Goal: Task Accomplishment & Management: Use online tool/utility

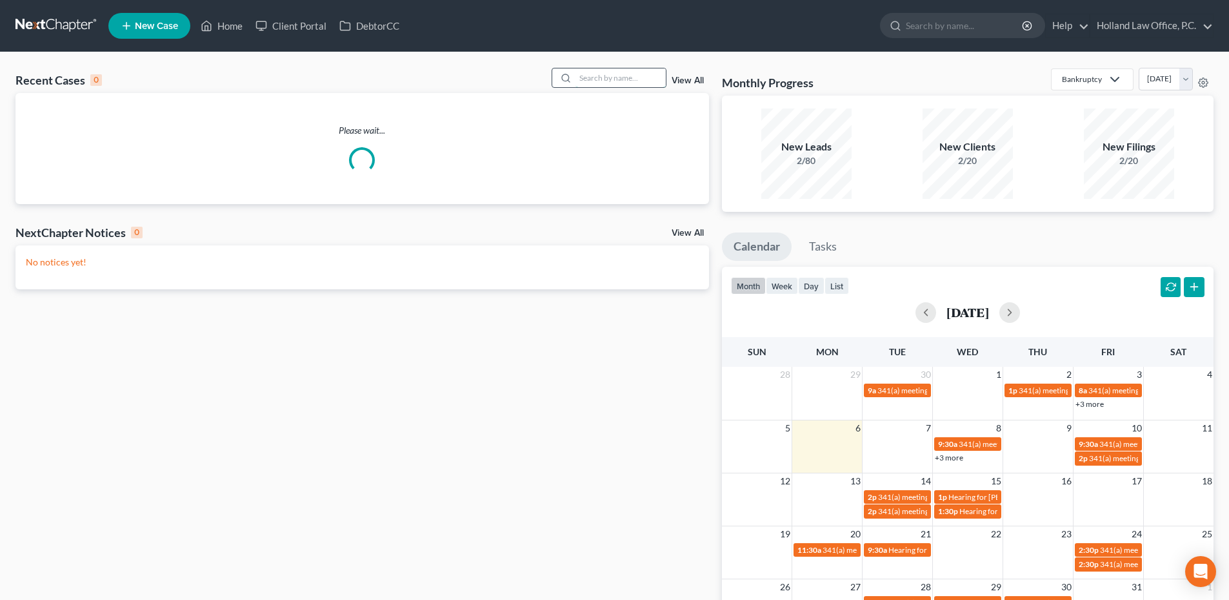
click at [596, 78] on input "search" at bounding box center [621, 77] width 90 height 19
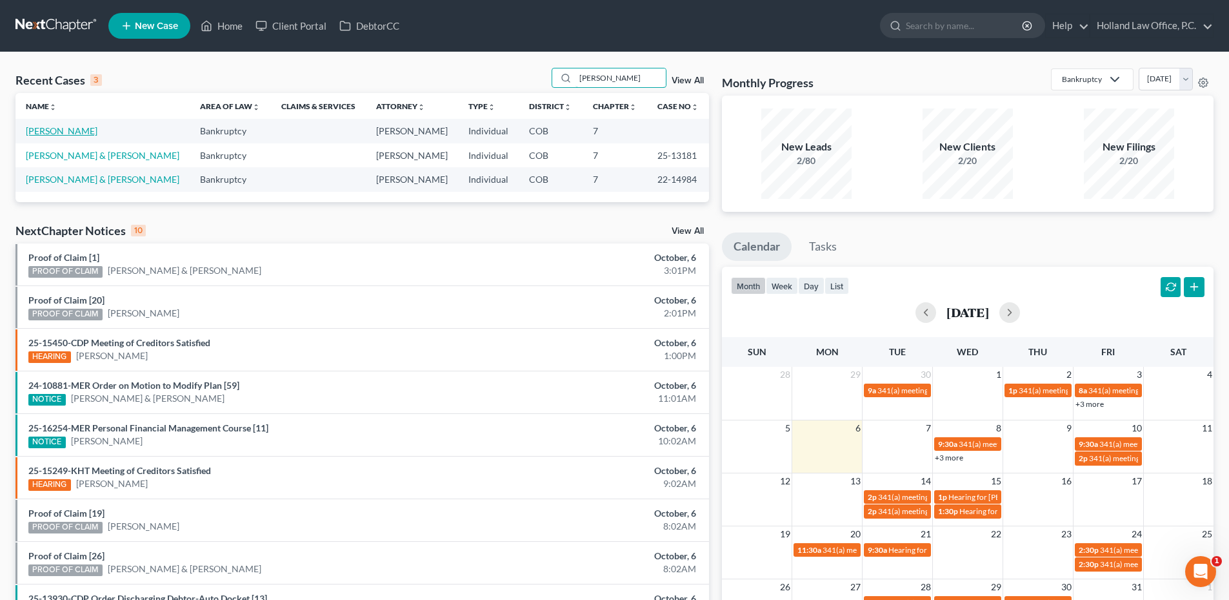
type input "[PERSON_NAME]"
click at [56, 132] on link "[PERSON_NAME]" at bounding box center [62, 130] width 72 height 11
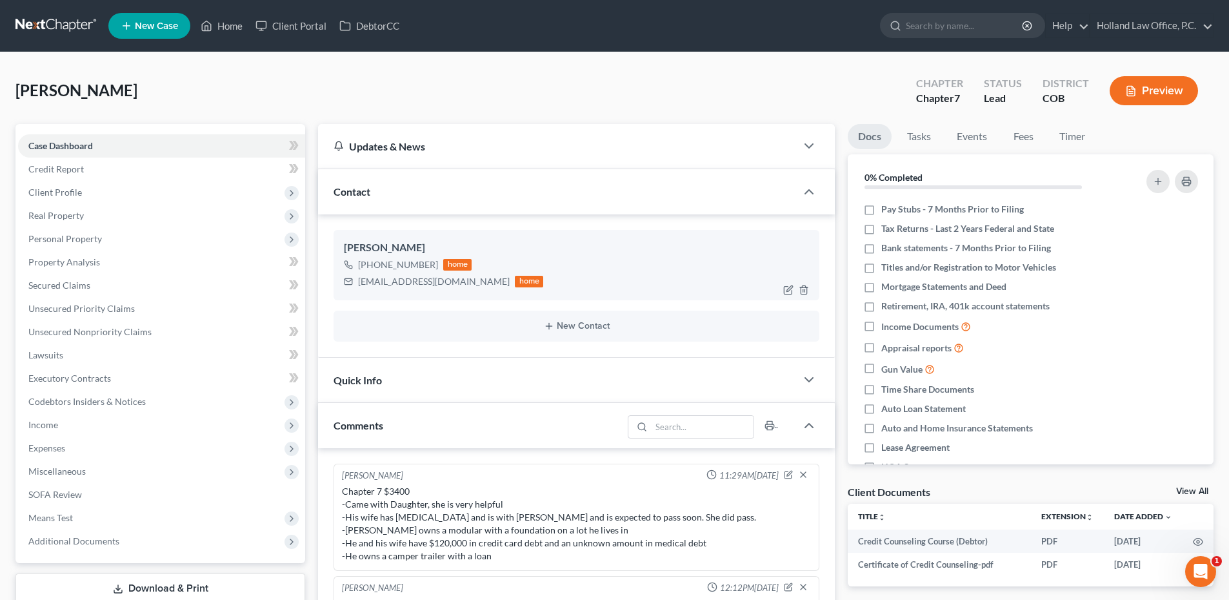
click at [415, 285] on div "magman_4@hotmail.com" at bounding box center [434, 281] width 152 height 13
click at [414, 285] on div "magman_4@hotmail.com" at bounding box center [434, 281] width 152 height 13
copy div "magman_4@hotmail.com"
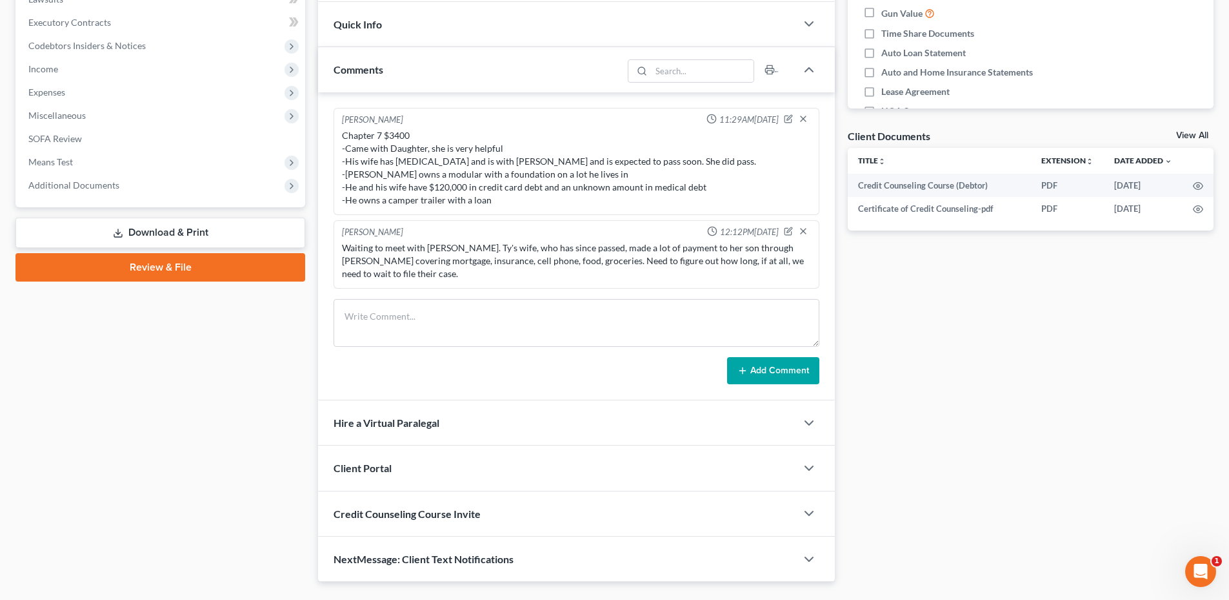
scroll to position [374, 0]
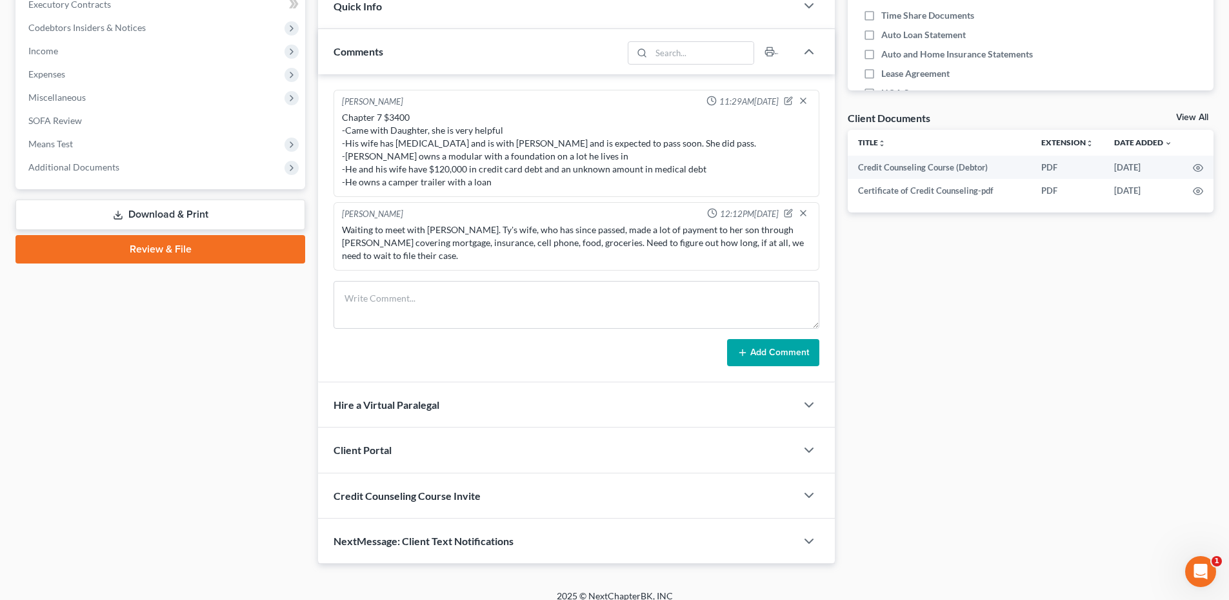
click at [421, 436] on div "Client Portal" at bounding box center [557, 449] width 478 height 45
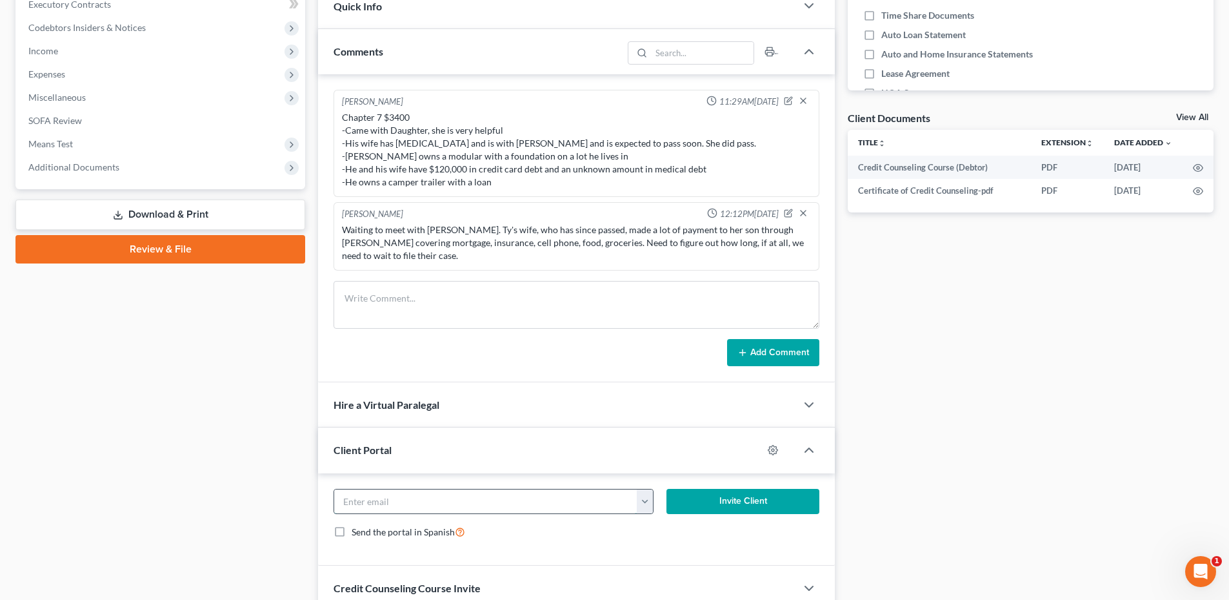
click at [395, 489] on input "email" at bounding box center [485, 501] width 303 height 25
paste input "magman_4@hotmail.com"
type input "magman_4@hotmail.com"
click at [744, 495] on button "Invite Client" at bounding box center [744, 502] width 154 height 26
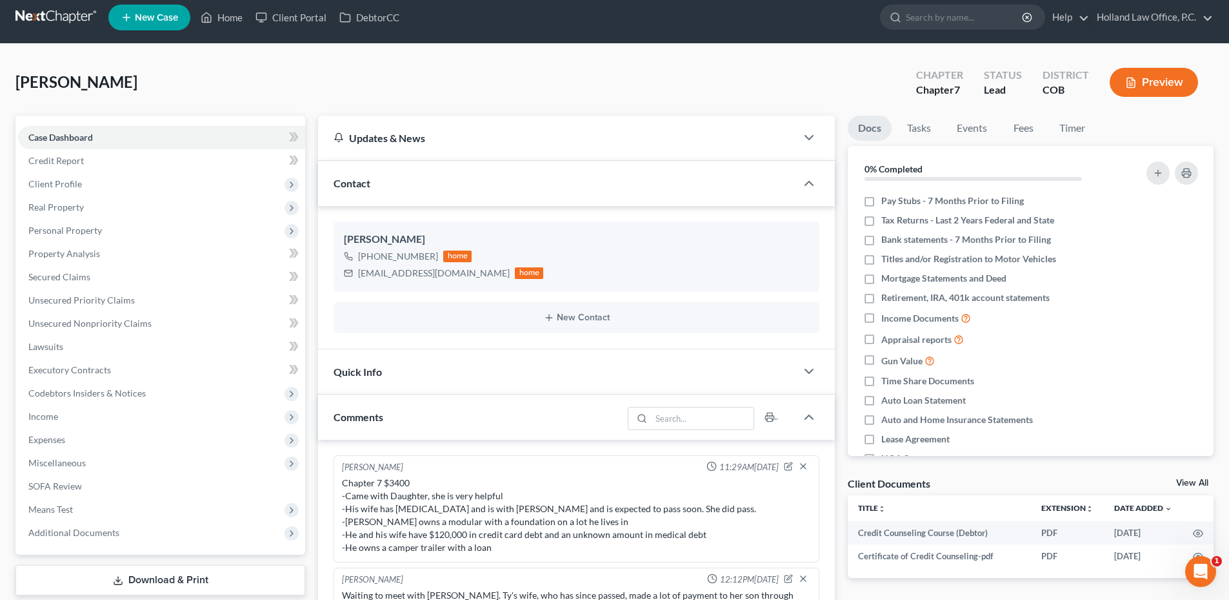
scroll to position [0, 0]
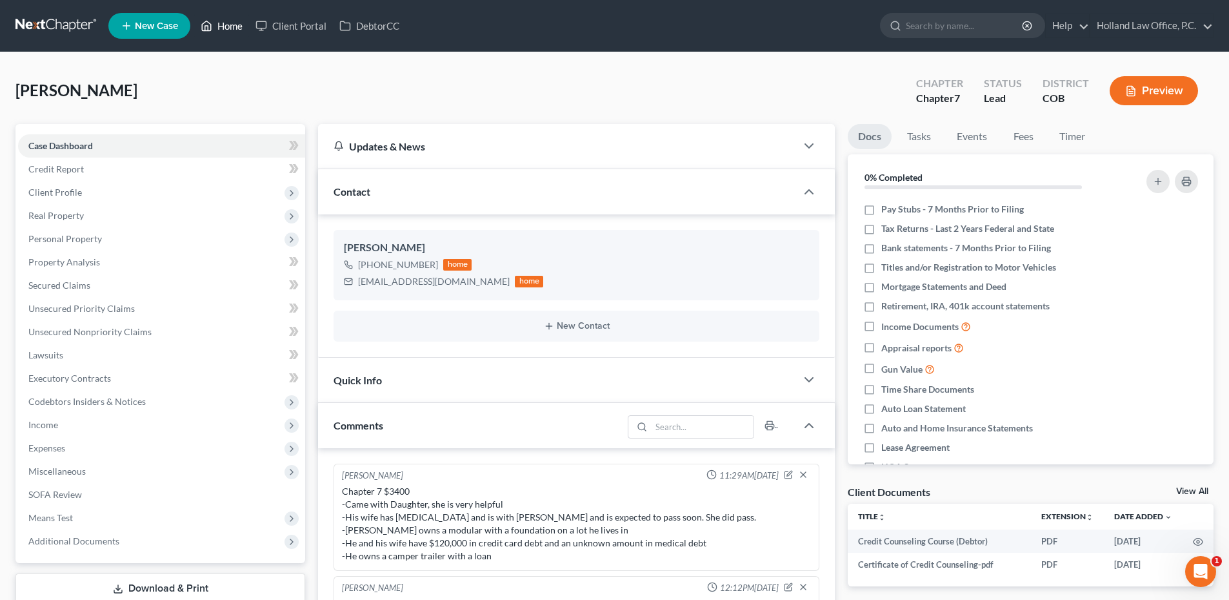
click at [222, 20] on link "Home" at bounding box center [221, 25] width 55 height 23
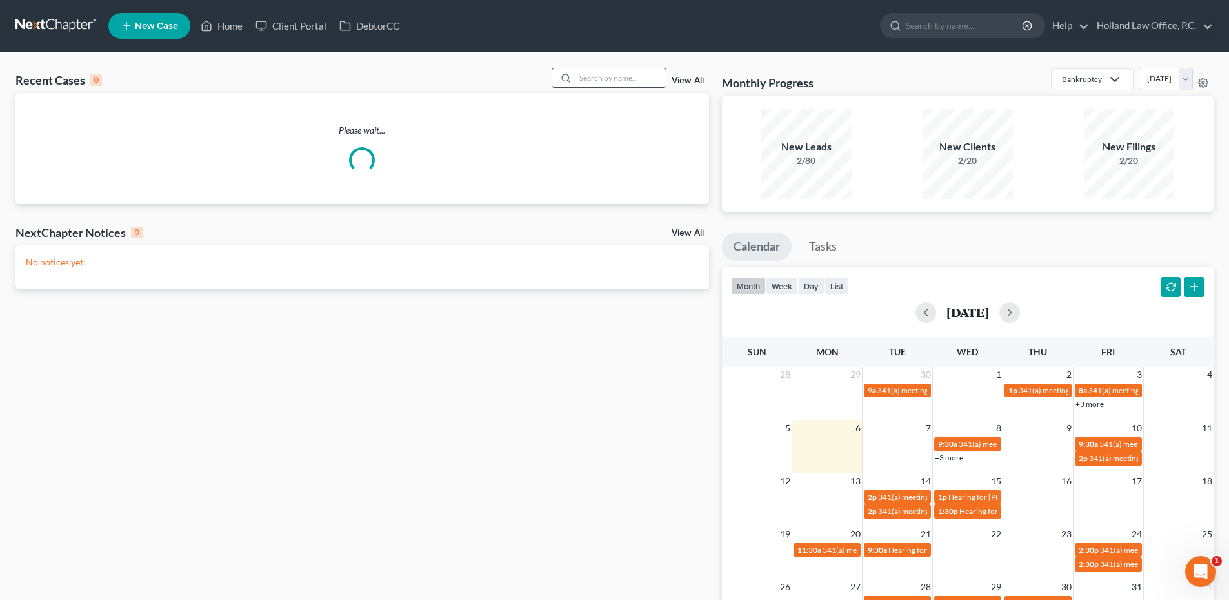
click at [583, 78] on input "search" at bounding box center [621, 77] width 90 height 19
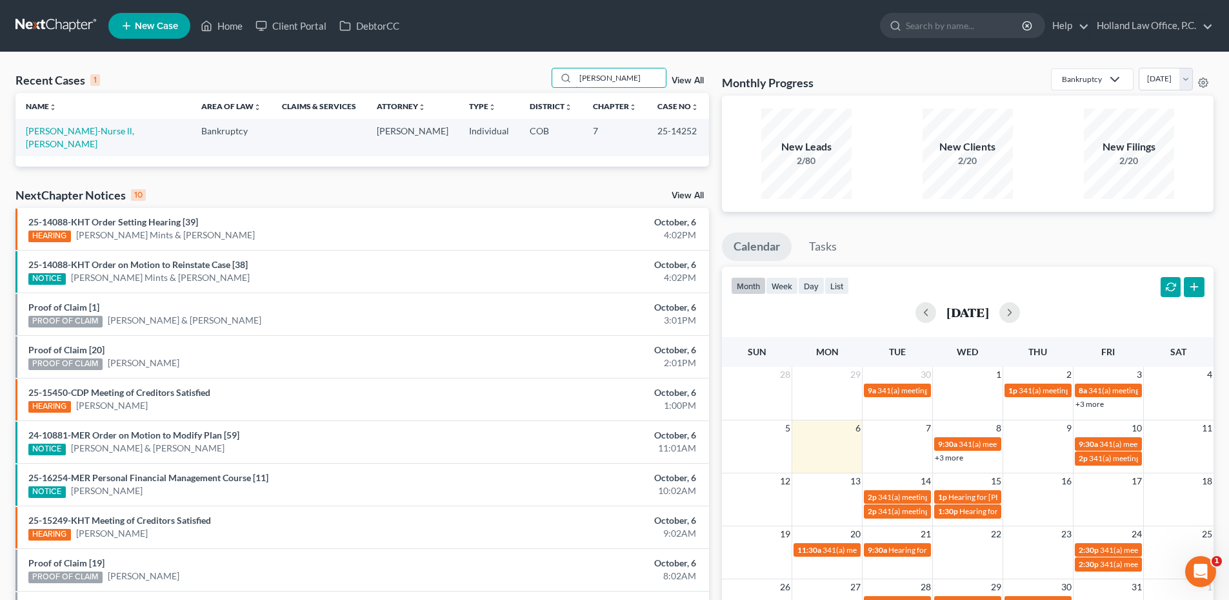
type input "Ramsay"
click at [99, 137] on td "[PERSON_NAME]-Nurse ll, [PERSON_NAME]" at bounding box center [103, 137] width 176 height 37
click at [103, 130] on link "[PERSON_NAME]-Nurse ll, [PERSON_NAME]" at bounding box center [80, 137] width 108 height 24
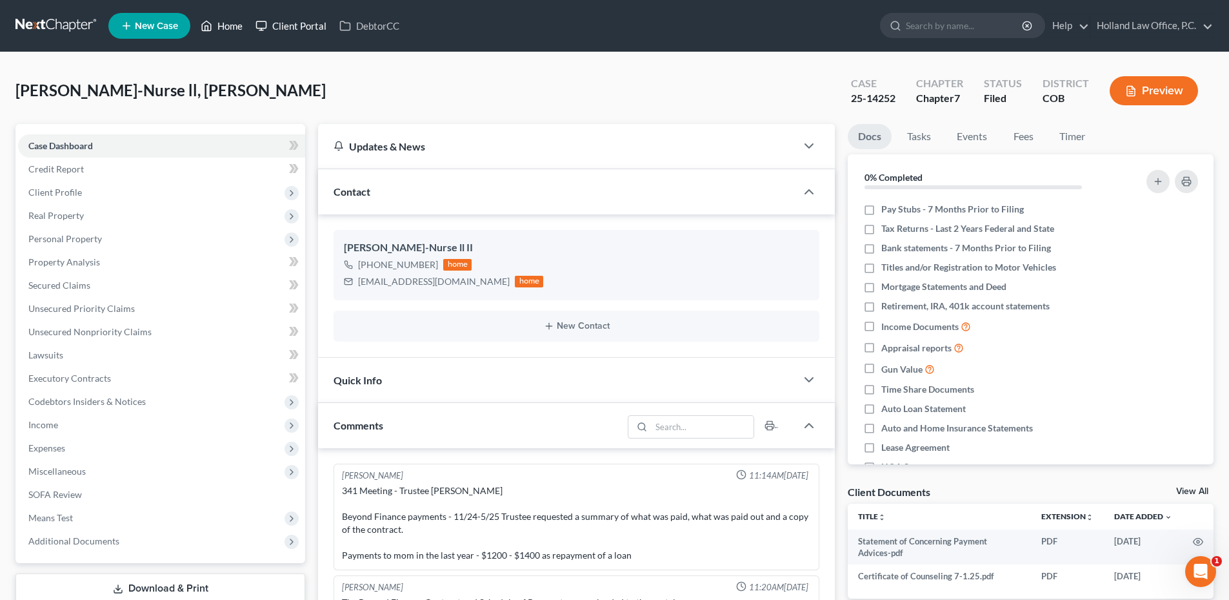
drag, startPoint x: 240, startPoint y: 27, endPoint x: 258, endPoint y: 35, distance: 19.9
click at [240, 27] on link "Home" at bounding box center [221, 25] width 55 height 23
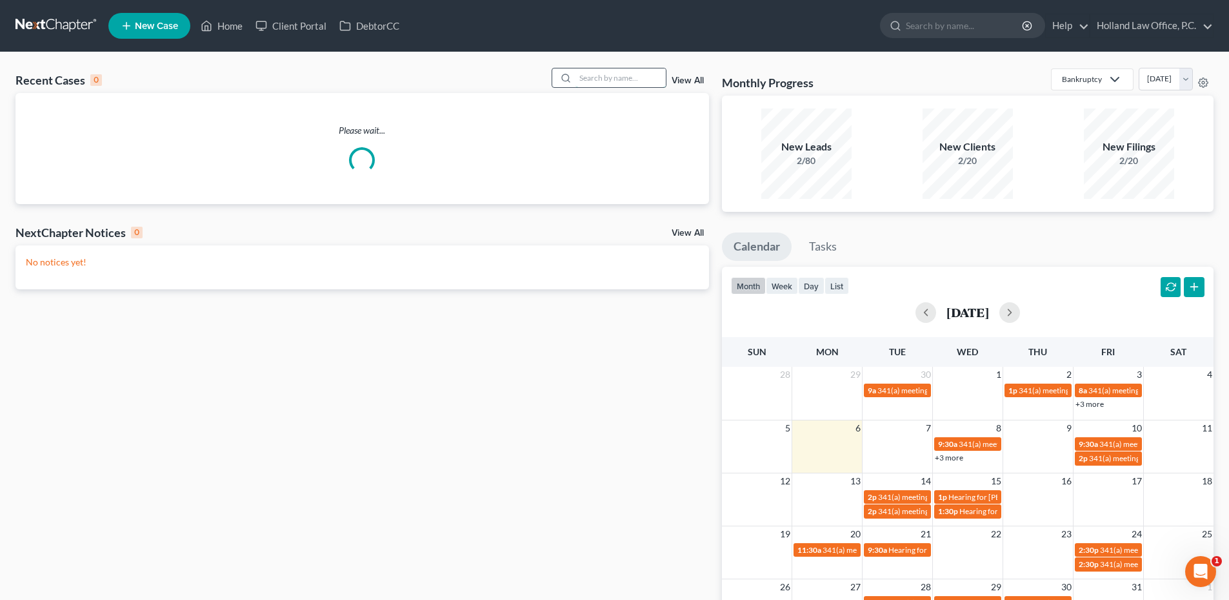
click at [593, 76] on input "search" at bounding box center [621, 77] width 90 height 19
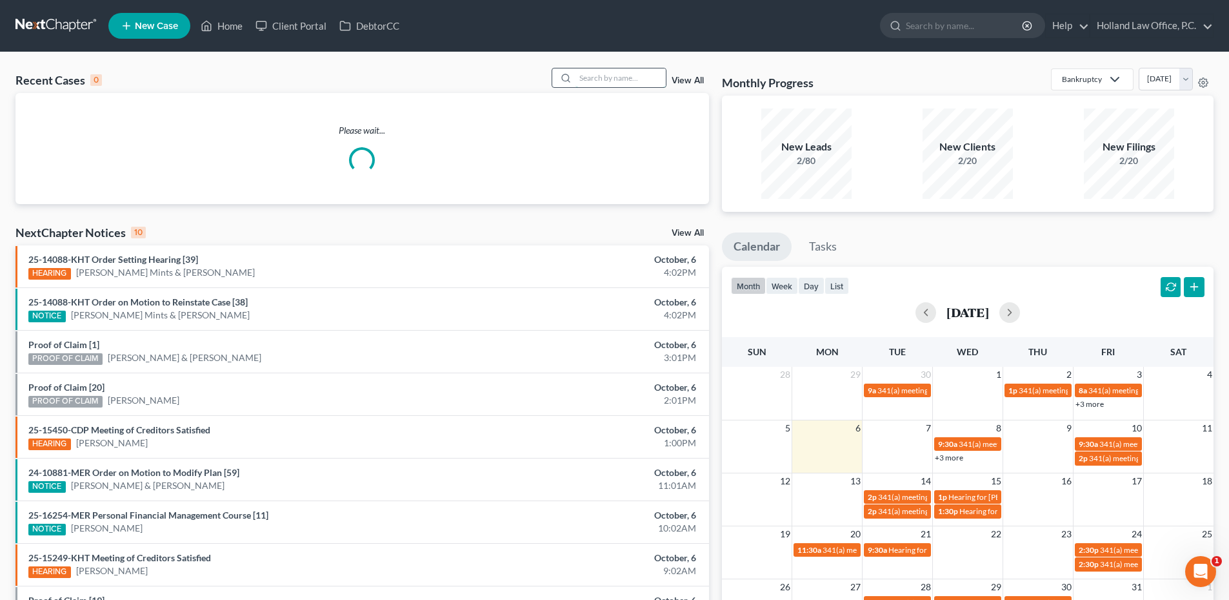
type input "R"
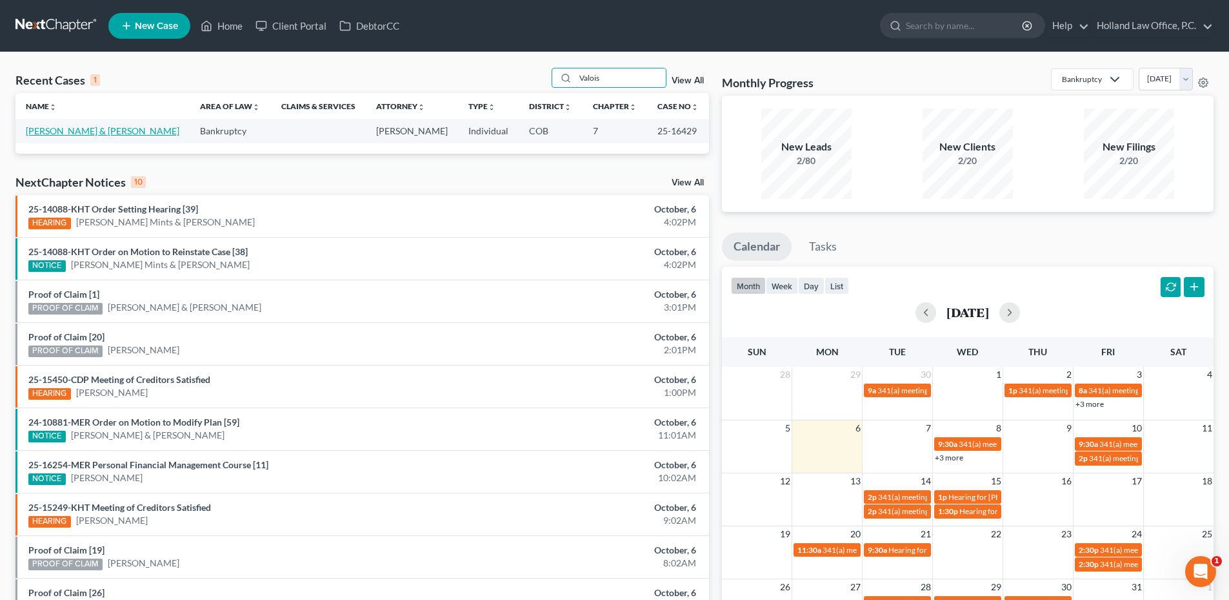
type input "Valois"
click at [97, 126] on link "[PERSON_NAME] & [PERSON_NAME]" at bounding box center [103, 130] width 154 height 11
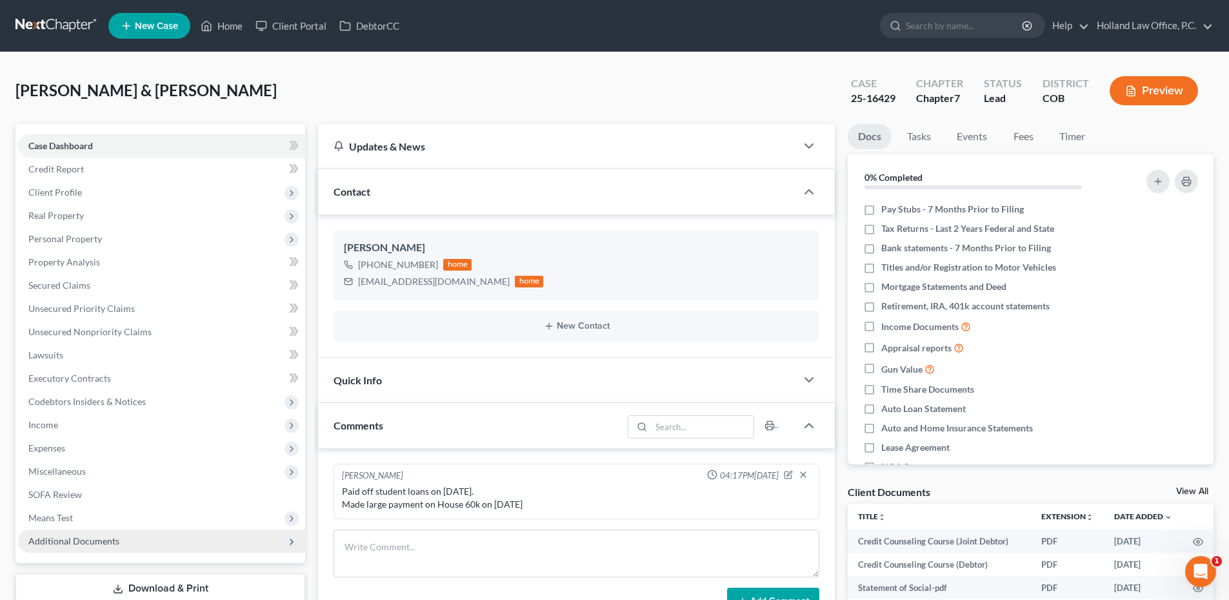
click at [88, 538] on span "Additional Documents" at bounding box center [73, 540] width 91 height 11
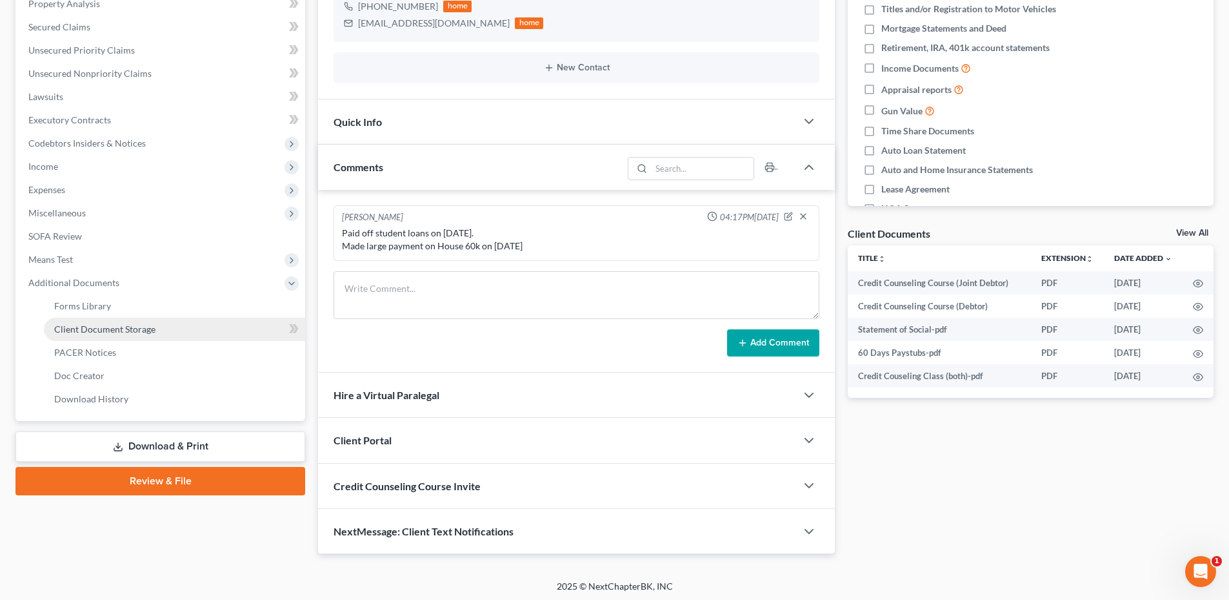
click at [122, 321] on link "Client Document Storage" at bounding box center [174, 329] width 261 height 23
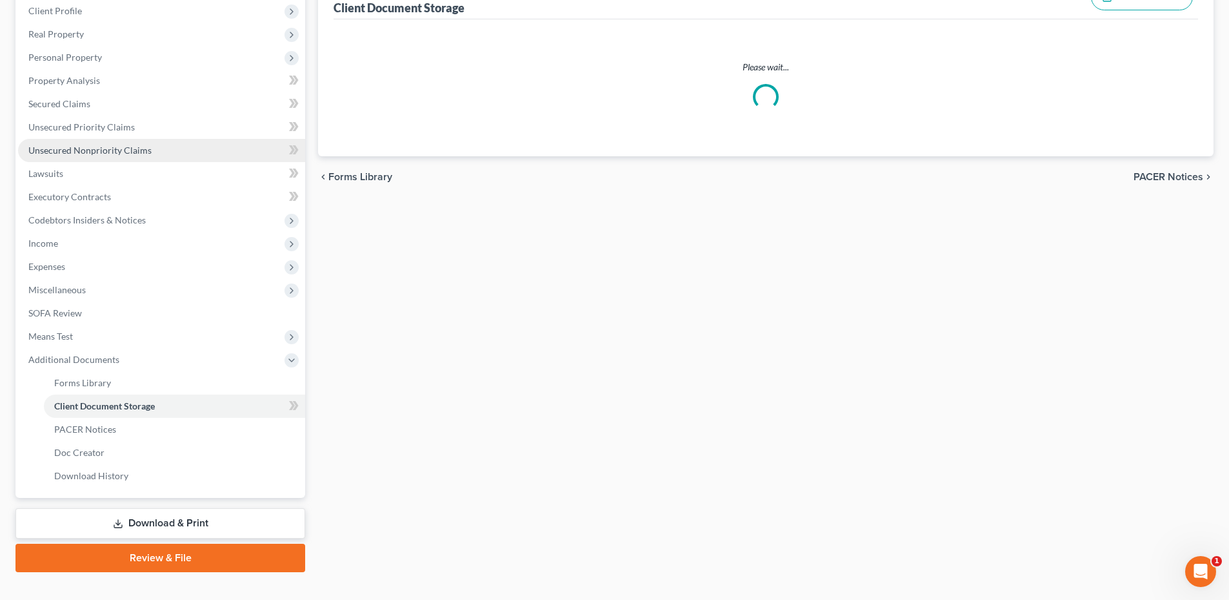
scroll to position [44, 0]
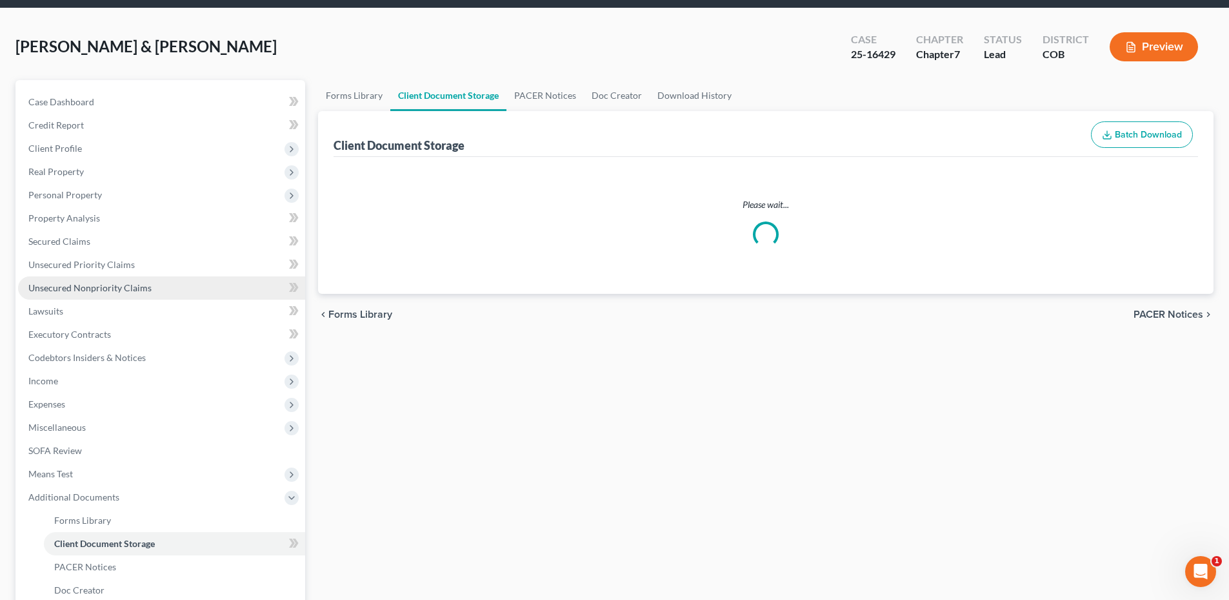
select select "5"
select select "28"
select select "5"
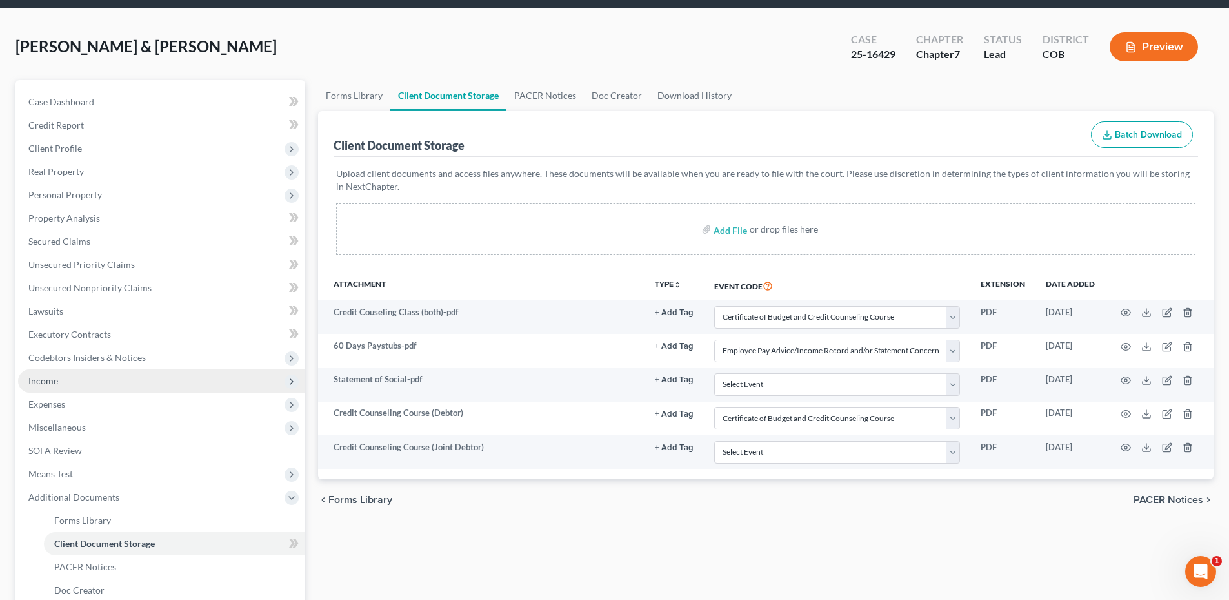
scroll to position [0, 0]
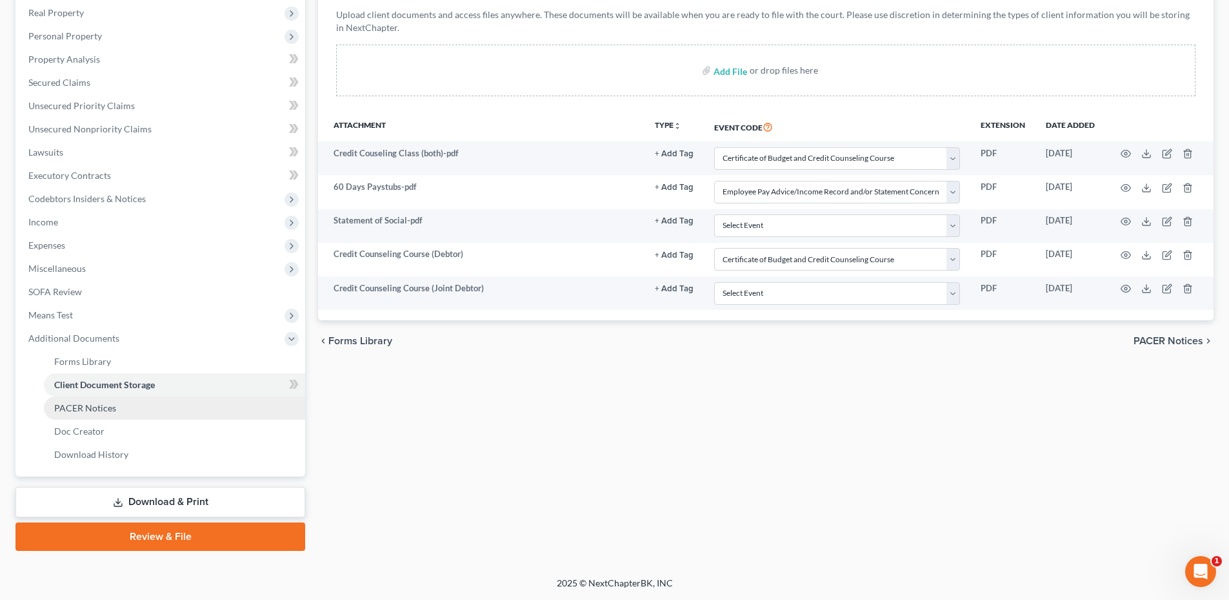
click at [79, 412] on span "PACER Notices" at bounding box center [85, 407] width 62 height 11
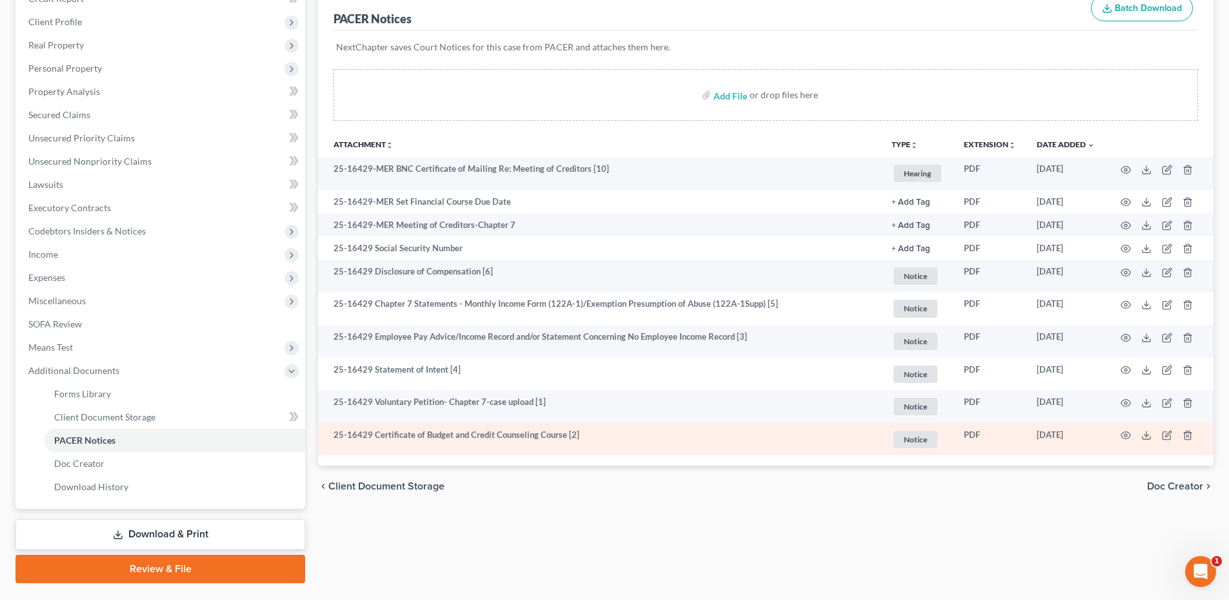
scroll to position [194, 0]
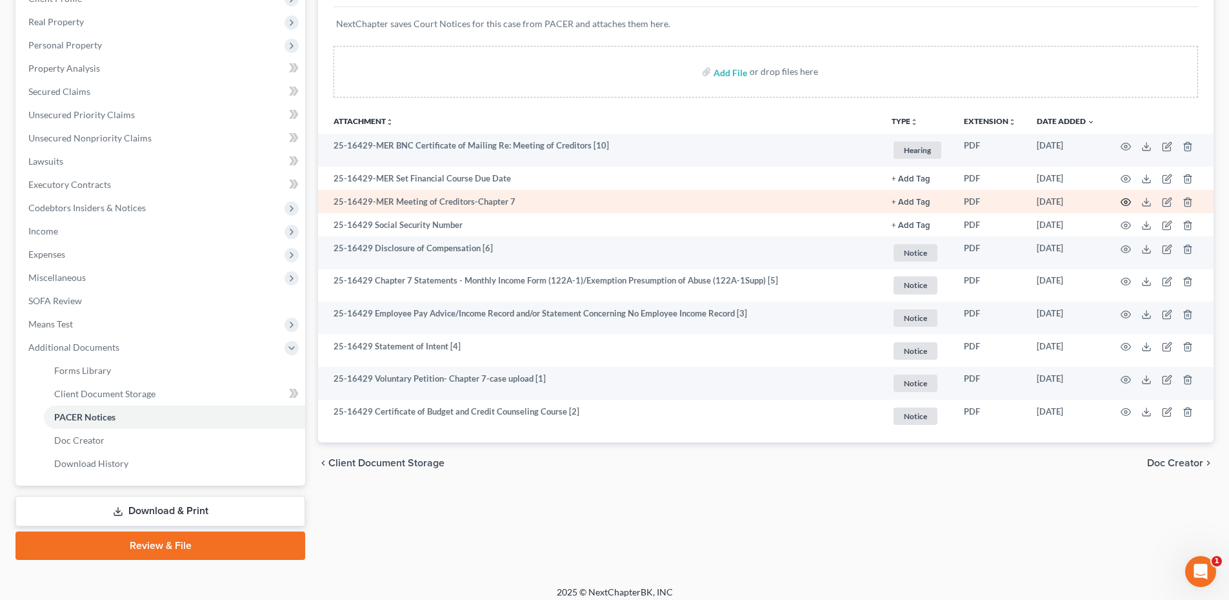
click at [1125, 201] on circle "button" at bounding box center [1126, 202] width 3 height 3
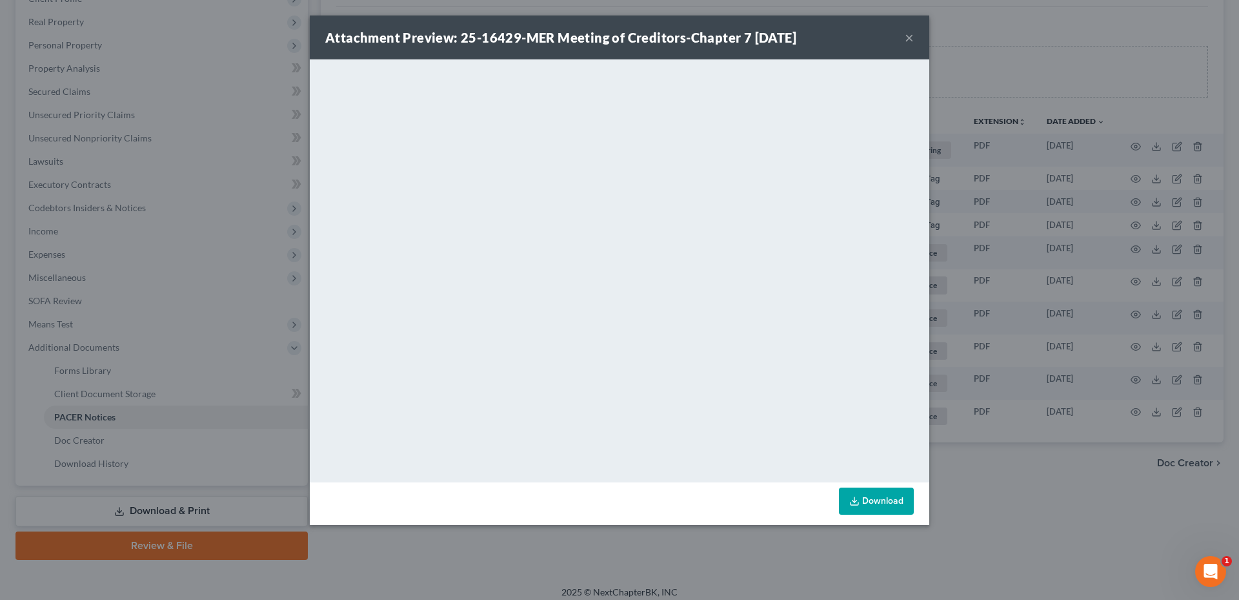
click at [907, 41] on button "×" at bounding box center [909, 37] width 9 height 15
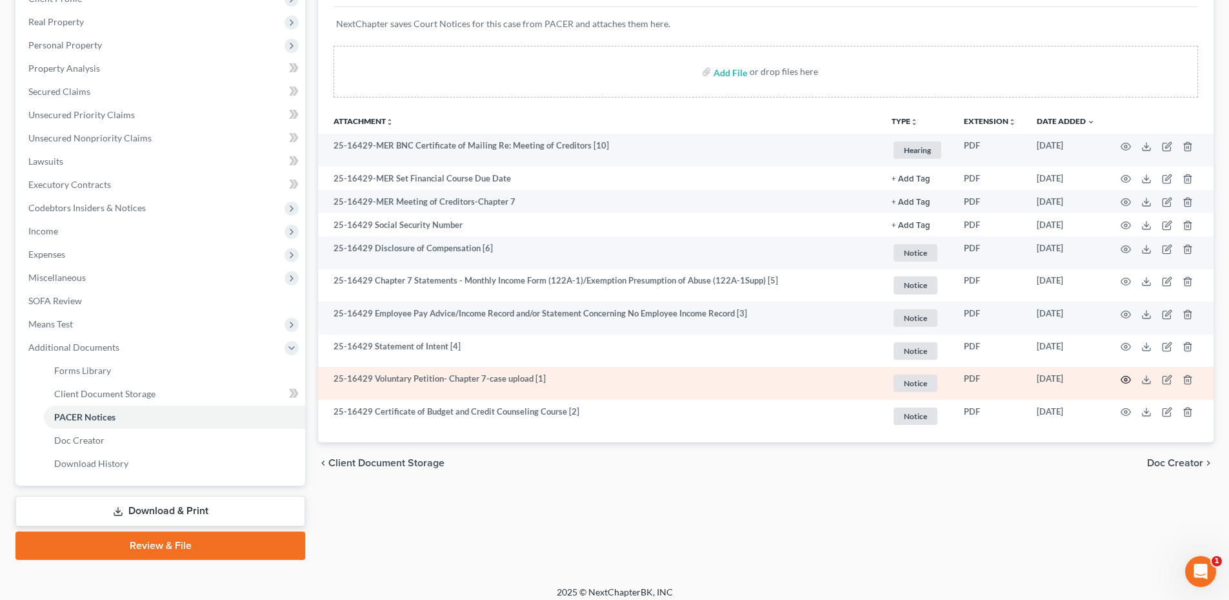
click at [1129, 382] on icon "button" at bounding box center [1127, 379] width 10 height 7
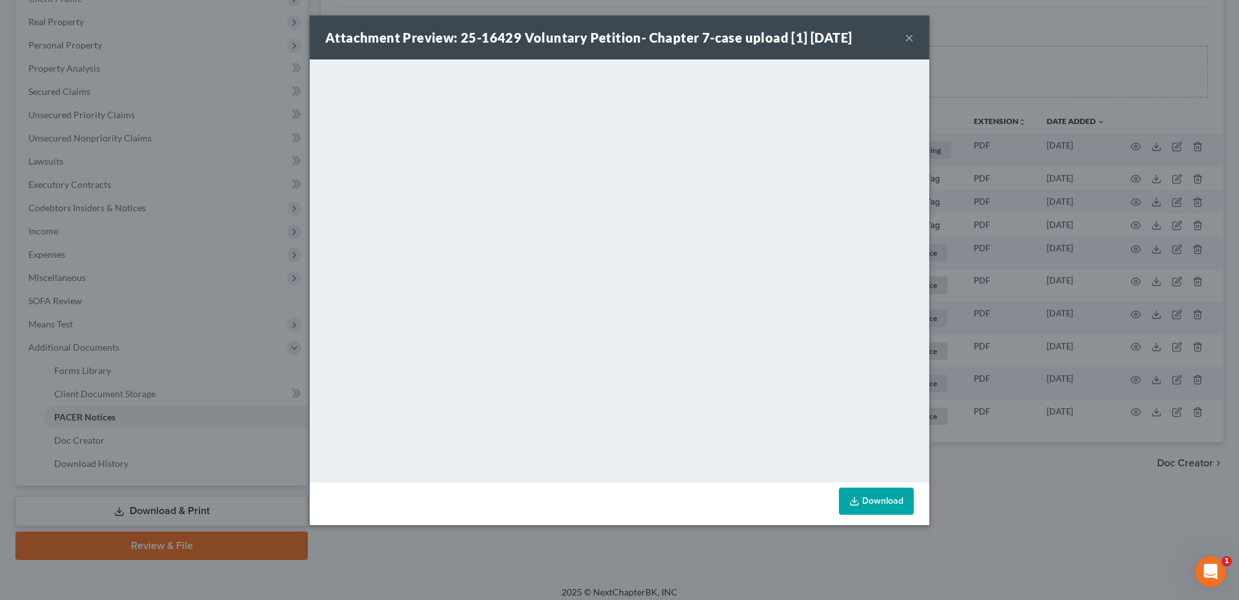
click at [915, 40] on div "Attachment Preview: 25-16429 Voluntary Petition- Chapter 7-case upload [1] 10/0…" at bounding box center [620, 37] width 620 height 44
click at [910, 40] on button "×" at bounding box center [909, 37] width 9 height 15
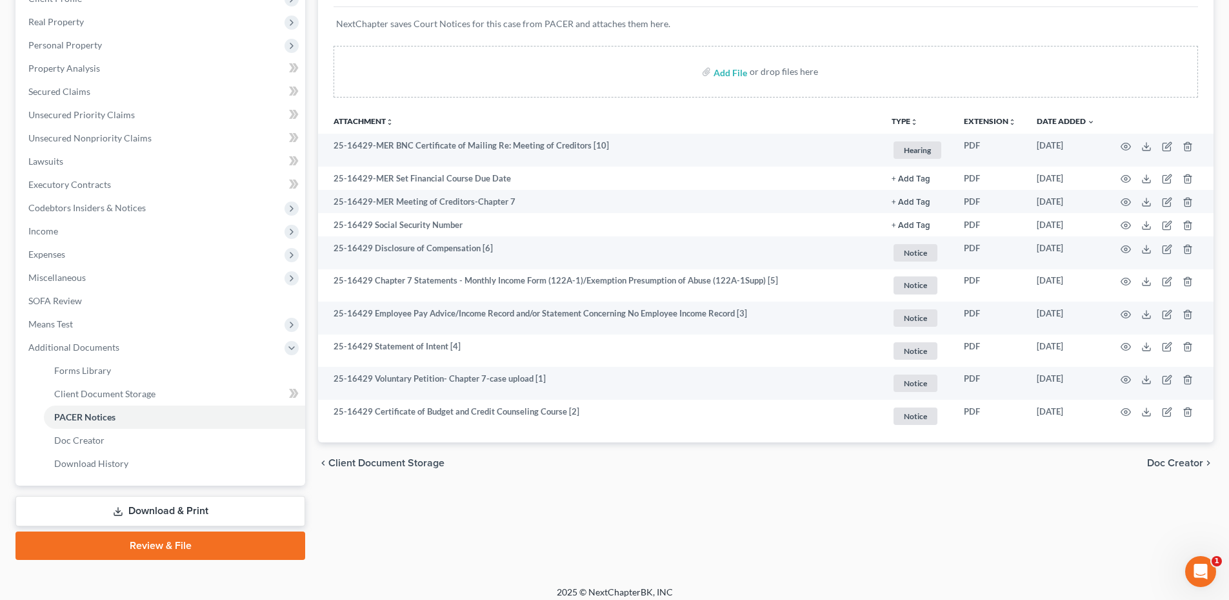
scroll to position [0, 0]
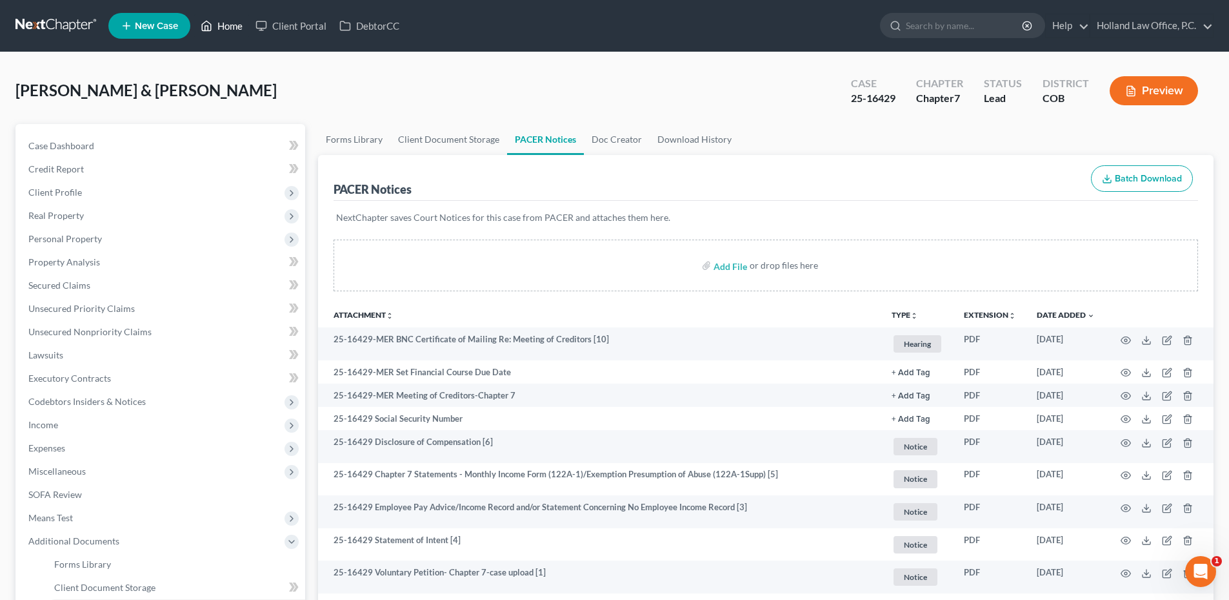
click at [229, 27] on link "Home" at bounding box center [221, 25] width 55 height 23
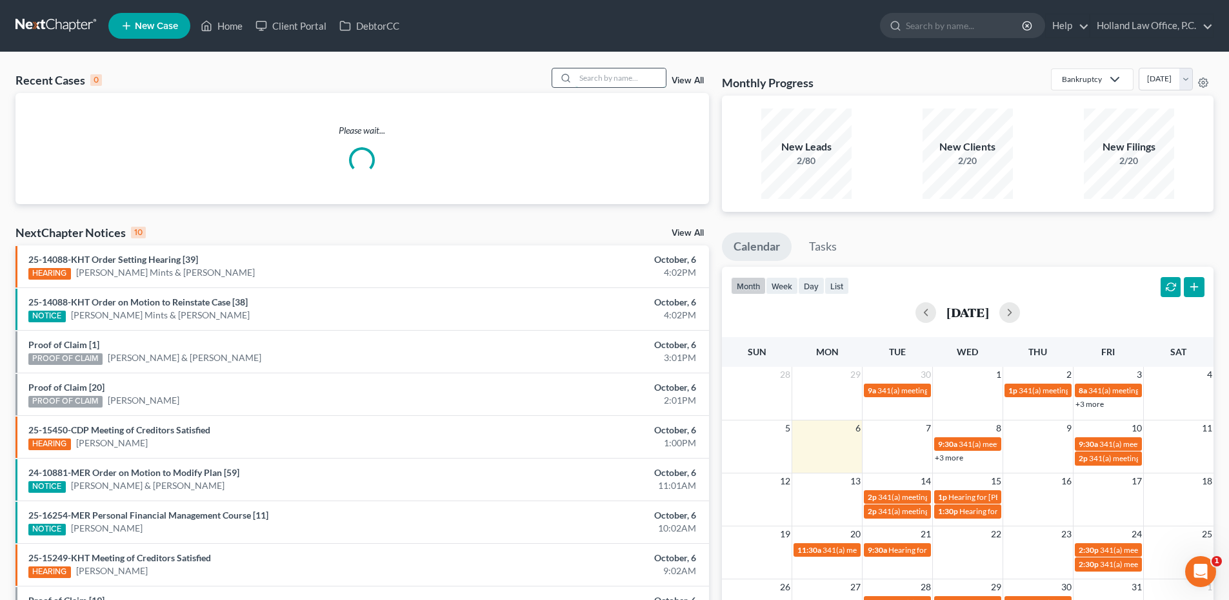
click at [654, 83] on input "search" at bounding box center [621, 77] width 90 height 19
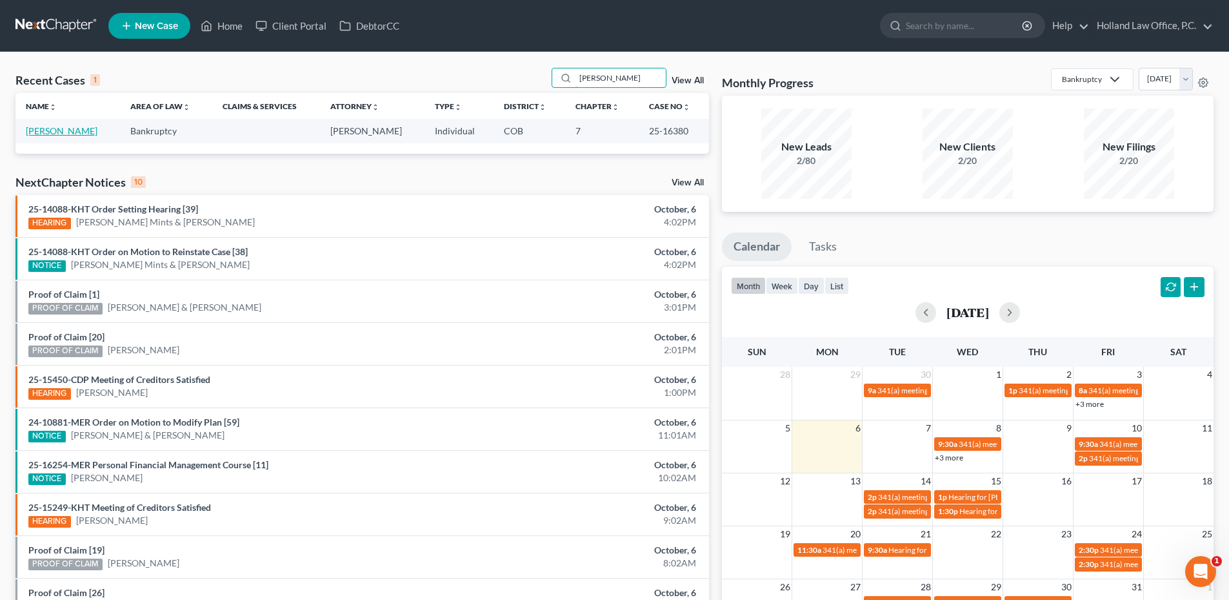
type input "Rutherford"
click at [78, 130] on link "[PERSON_NAME]" at bounding box center [62, 130] width 72 height 11
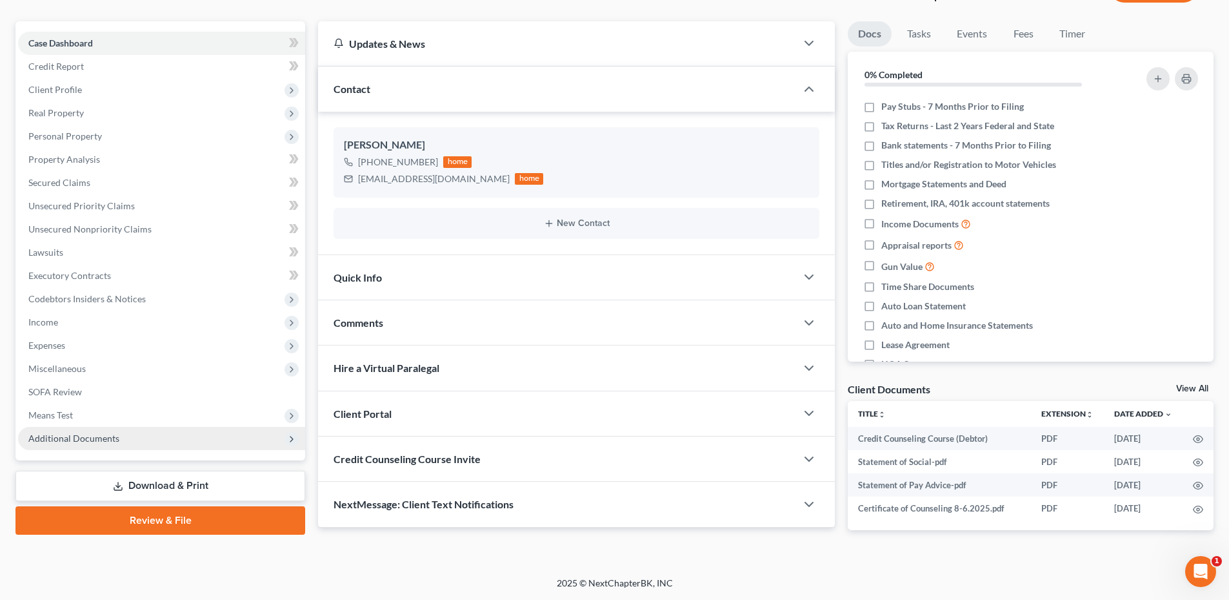
drag, startPoint x: 86, startPoint y: 445, endPoint x: 101, endPoint y: 427, distance: 23.8
click at [86, 445] on span "Additional Documents" at bounding box center [161, 438] width 287 height 23
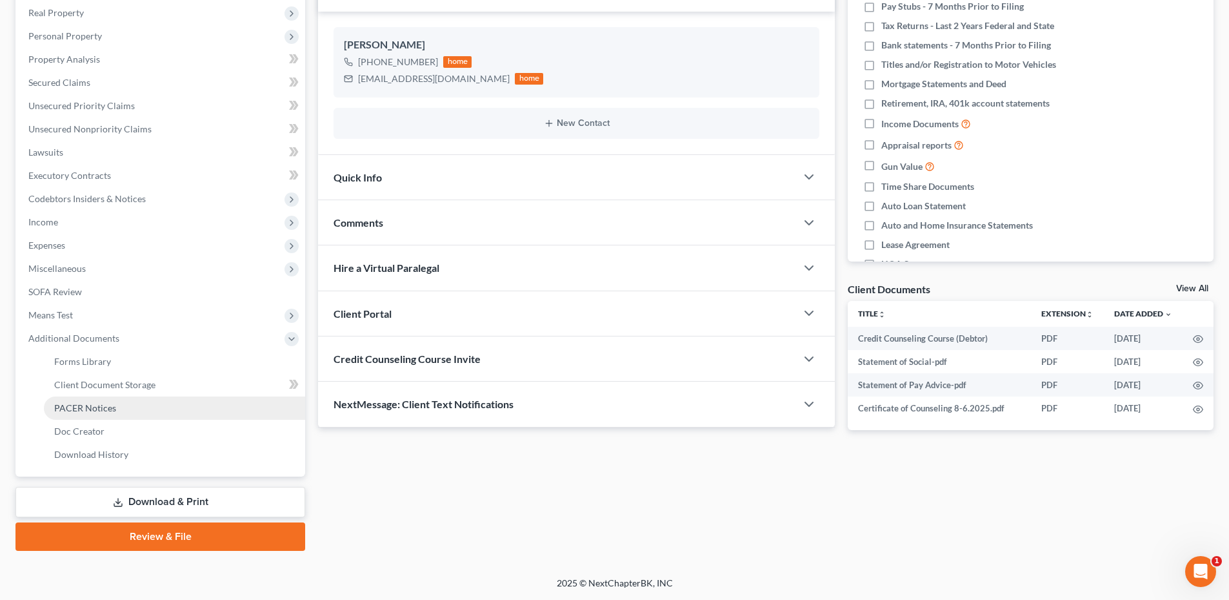
click at [88, 406] on span "PACER Notices" at bounding box center [85, 407] width 62 height 11
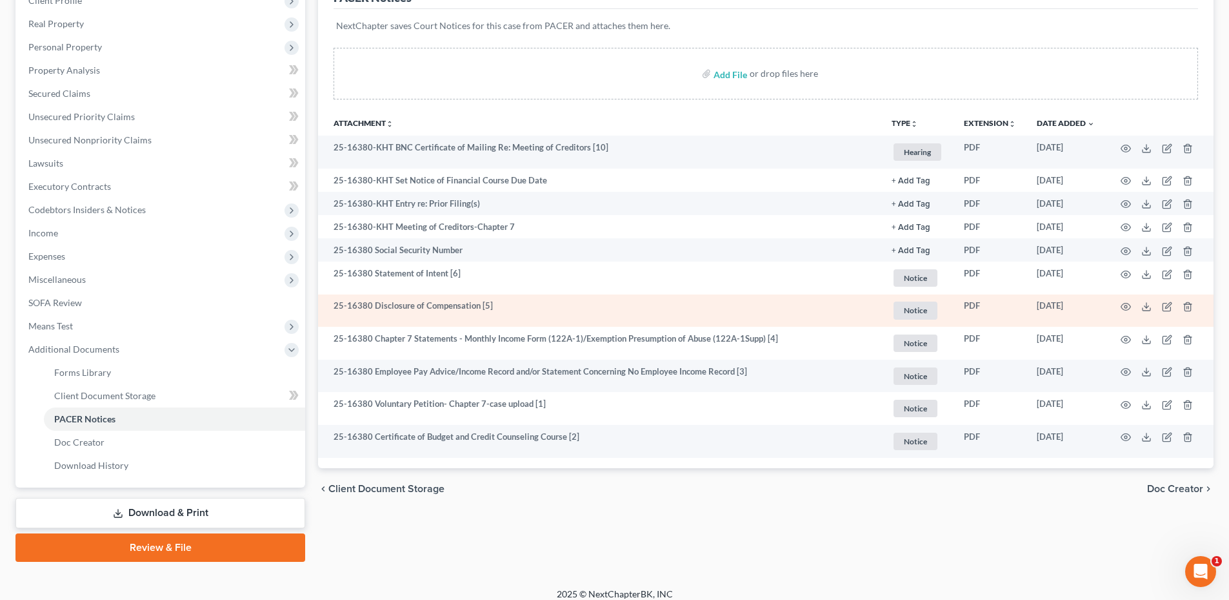
scroll to position [194, 0]
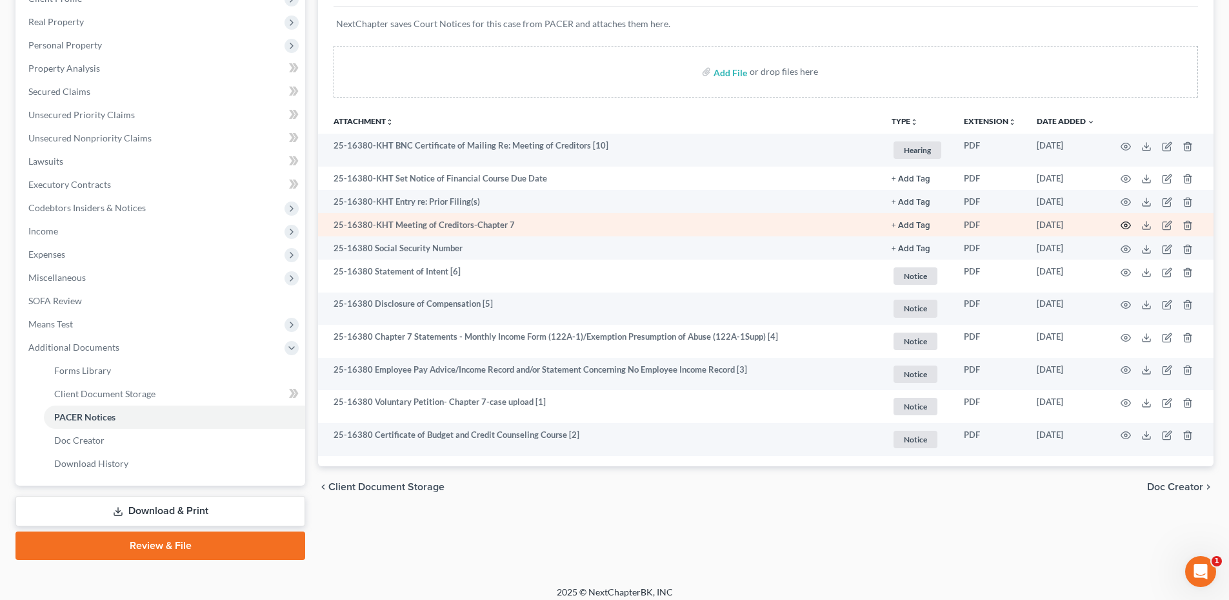
click at [1126, 223] on icon "button" at bounding box center [1126, 225] width 10 height 10
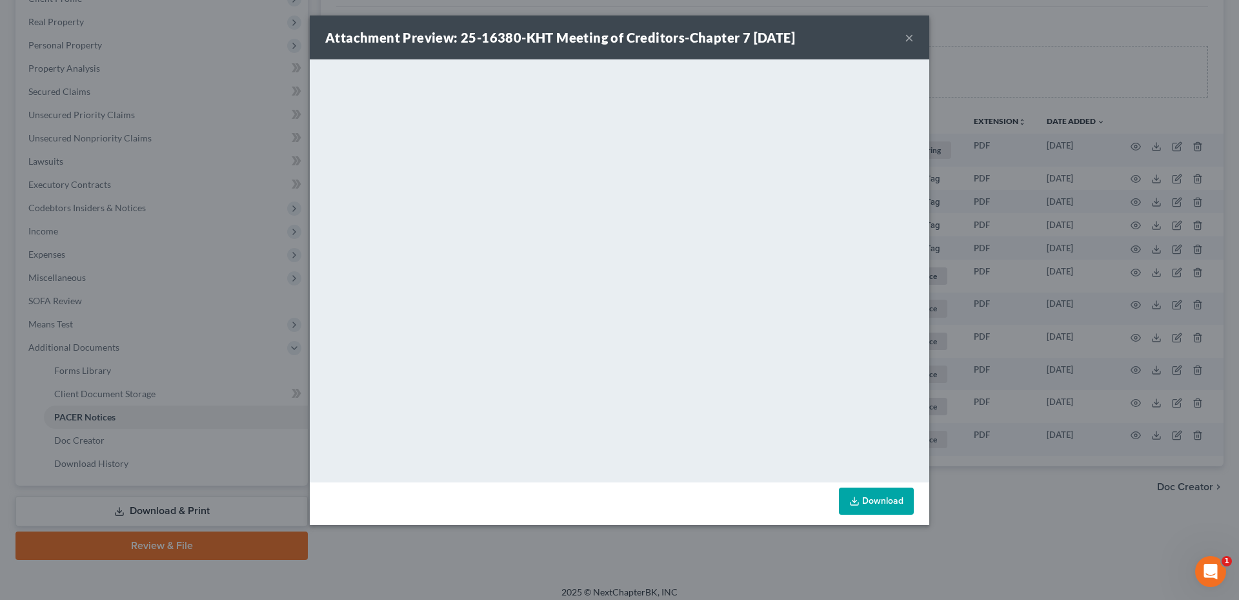
click at [912, 34] on button "×" at bounding box center [909, 37] width 9 height 15
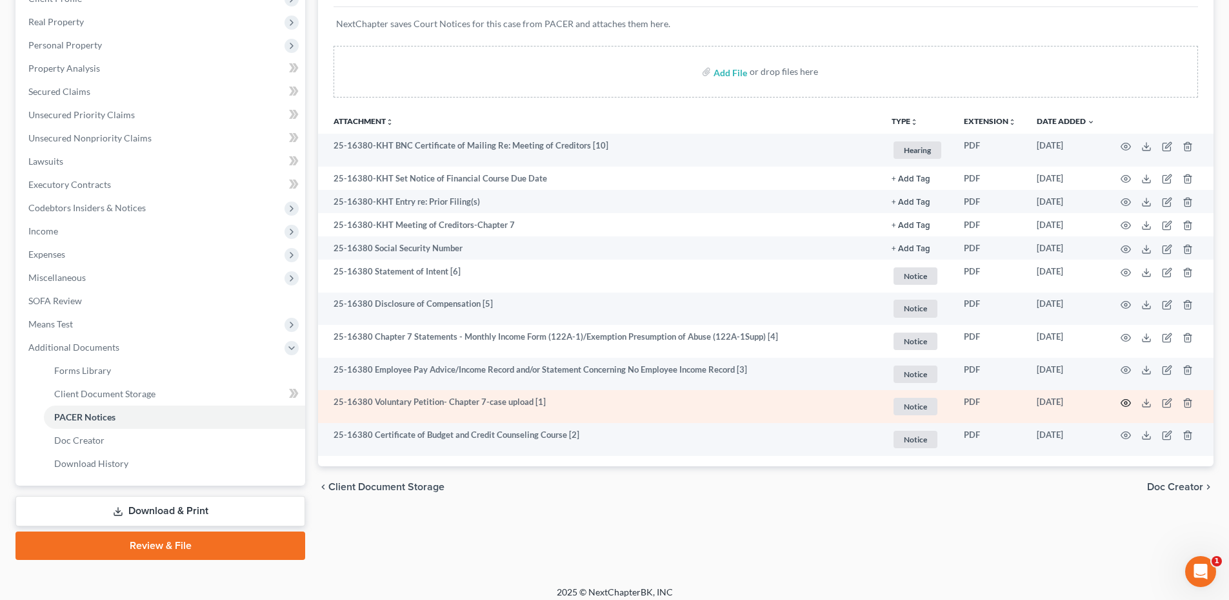
click at [1129, 402] on icon "button" at bounding box center [1126, 403] width 10 height 10
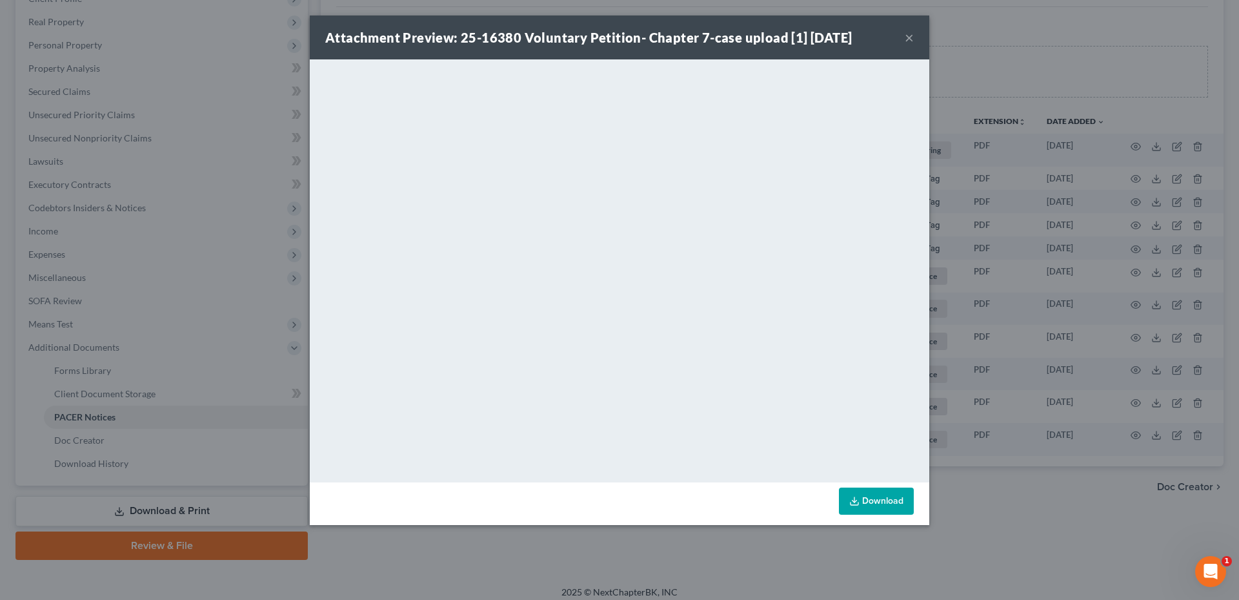
click at [814, 28] on div "Attachment Preview: 25-16380 Voluntary Petition- Chapter 7-case upload [1] 10/0…" at bounding box center [588, 37] width 527 height 18
click at [913, 41] on button "×" at bounding box center [909, 37] width 9 height 15
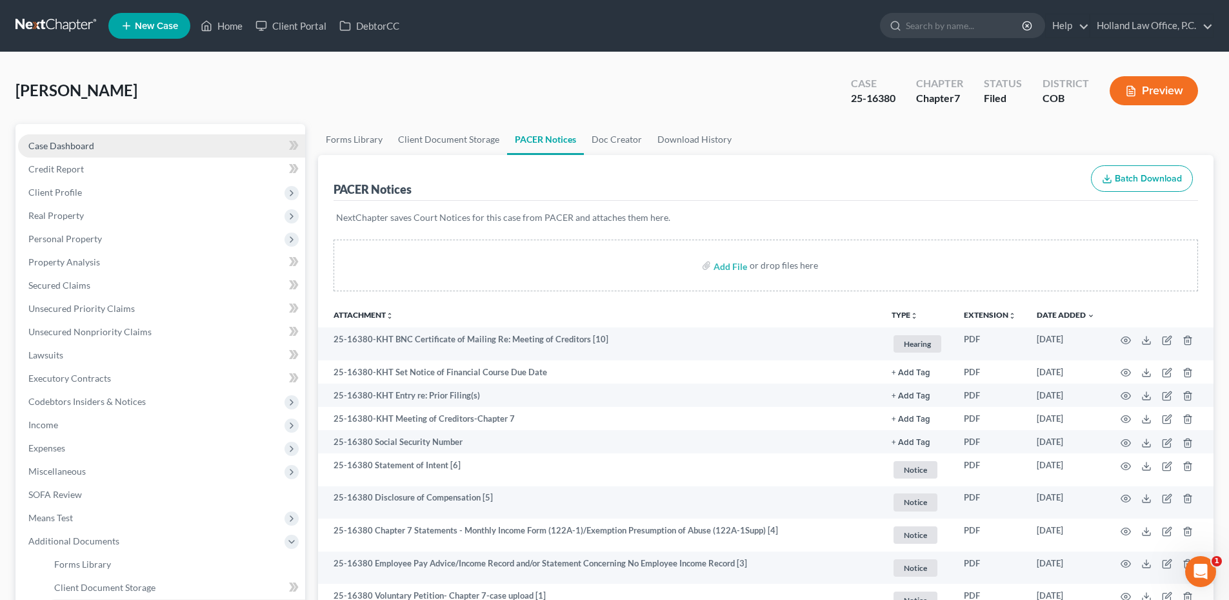
click at [115, 148] on link "Case Dashboard" at bounding box center [161, 145] width 287 height 23
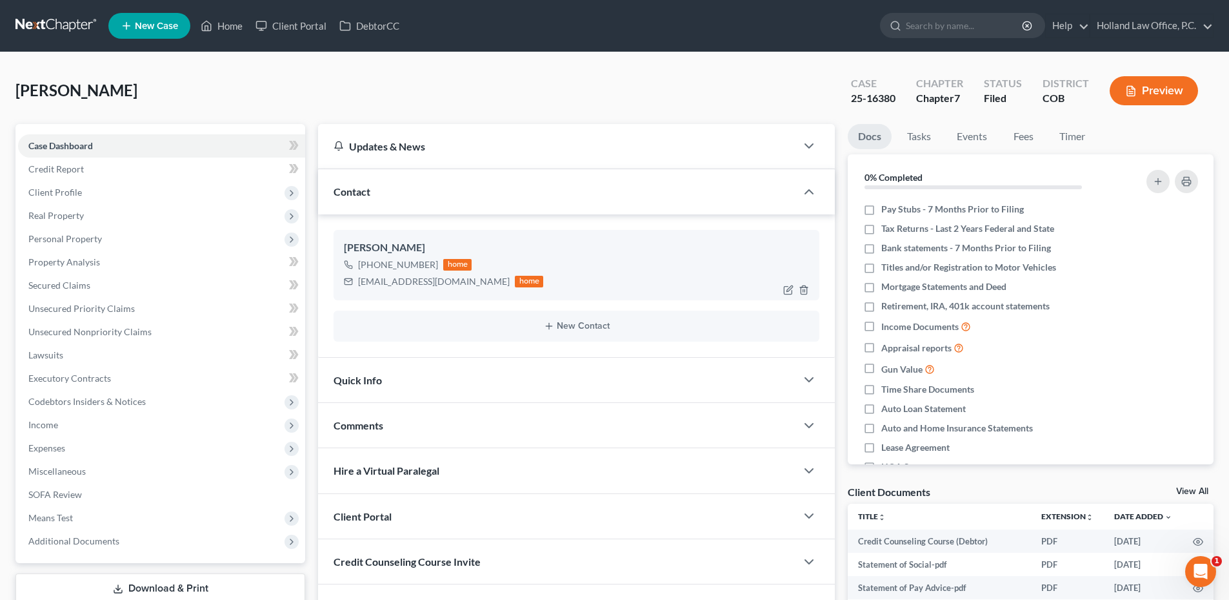
click at [415, 283] on div "[EMAIL_ADDRESS][DOMAIN_NAME]" at bounding box center [434, 281] width 152 height 13
copy div "[EMAIL_ADDRESS][DOMAIN_NAME]"
click at [223, 16] on link "Home" at bounding box center [221, 25] width 55 height 23
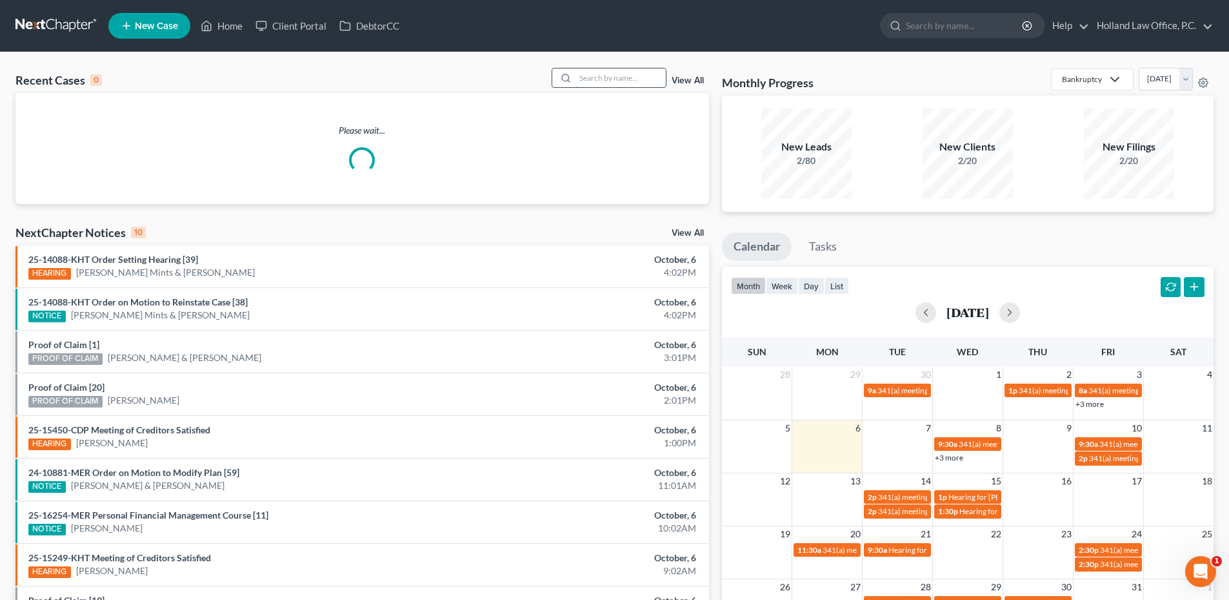
click at [649, 70] on input "search" at bounding box center [621, 77] width 90 height 19
type input "W"
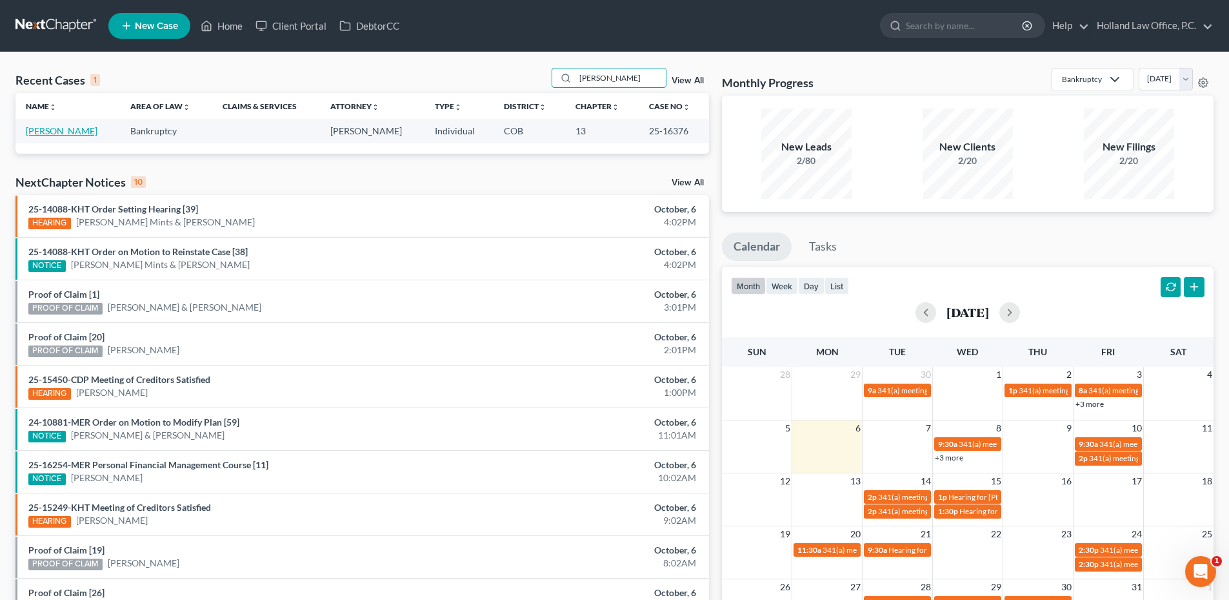
type input "[PERSON_NAME]"
click at [65, 131] on link "[PERSON_NAME]" at bounding box center [62, 130] width 72 height 11
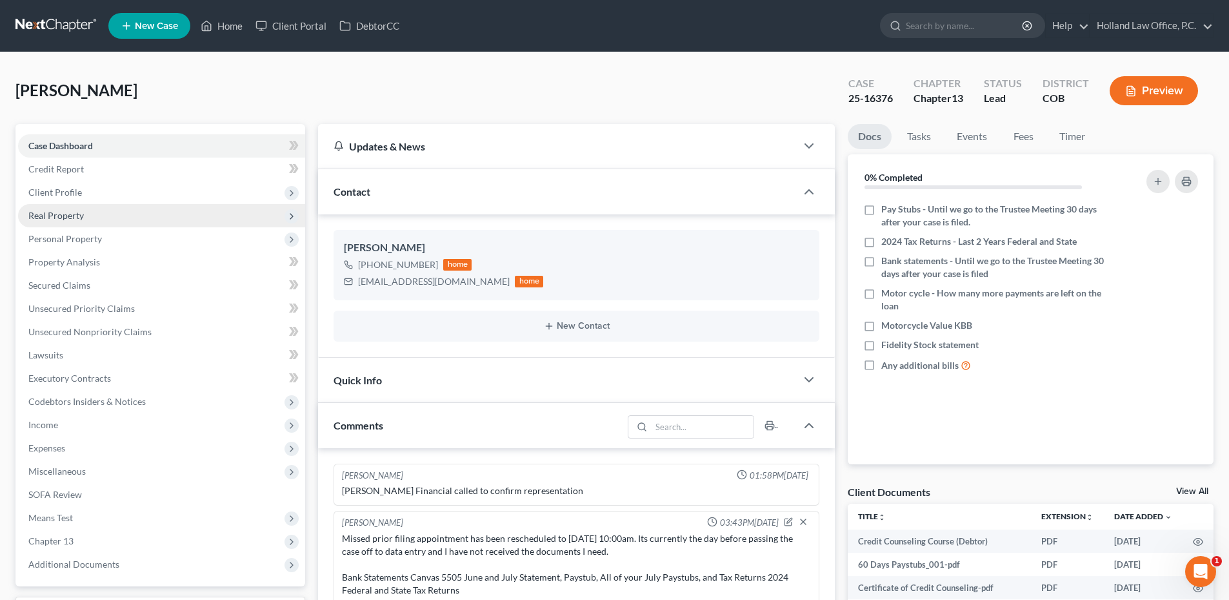
click at [85, 220] on span "Real Property" at bounding box center [161, 215] width 287 height 23
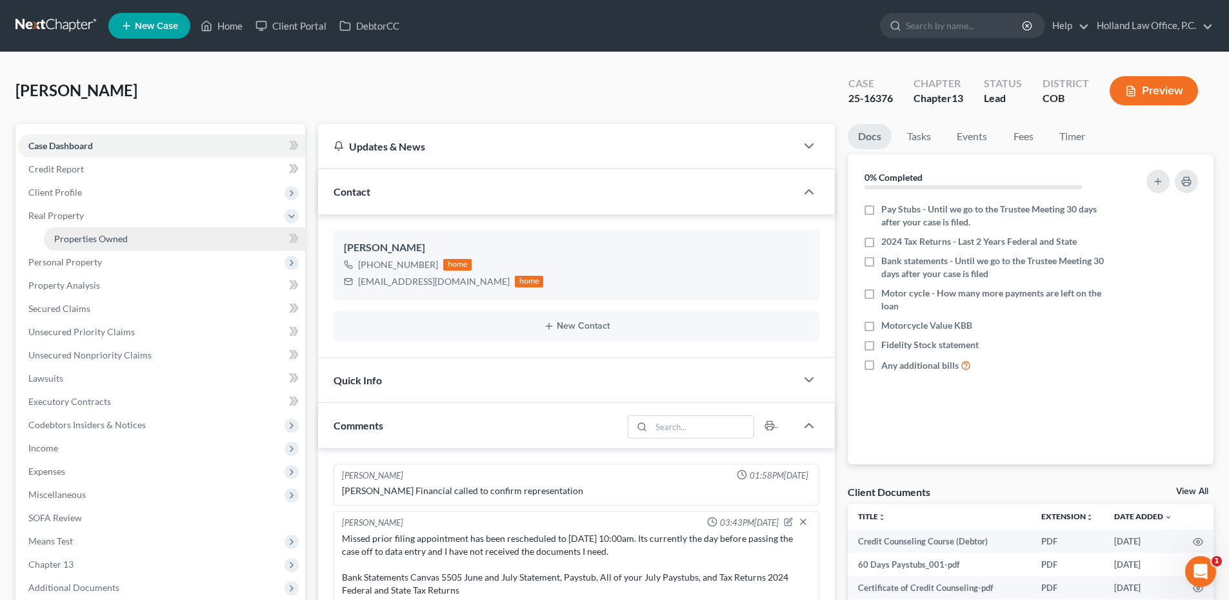
click at [126, 237] on span "Properties Owned" at bounding box center [91, 238] width 74 height 11
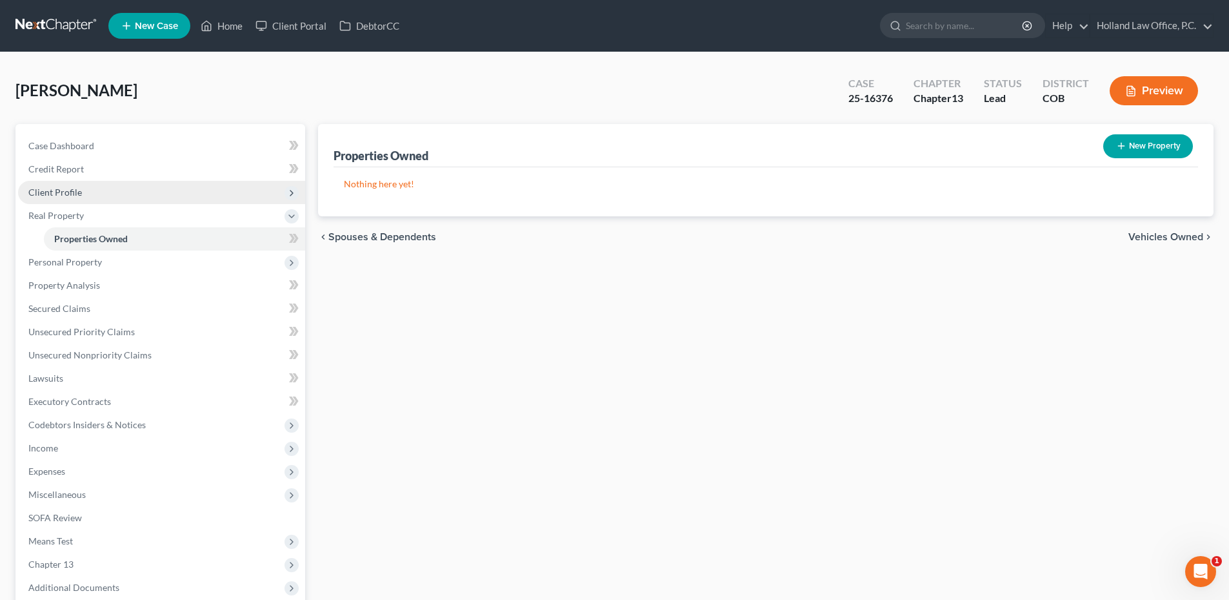
click at [102, 185] on span "Client Profile" at bounding box center [161, 192] width 287 height 23
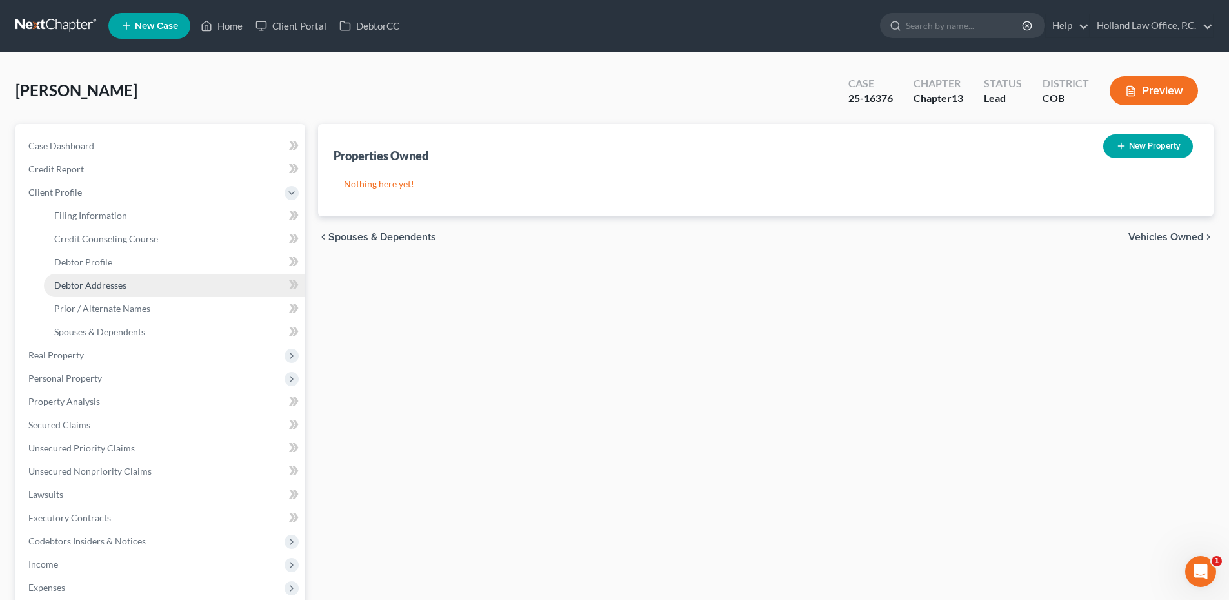
click at [102, 281] on span "Debtor Addresses" at bounding box center [90, 284] width 72 height 11
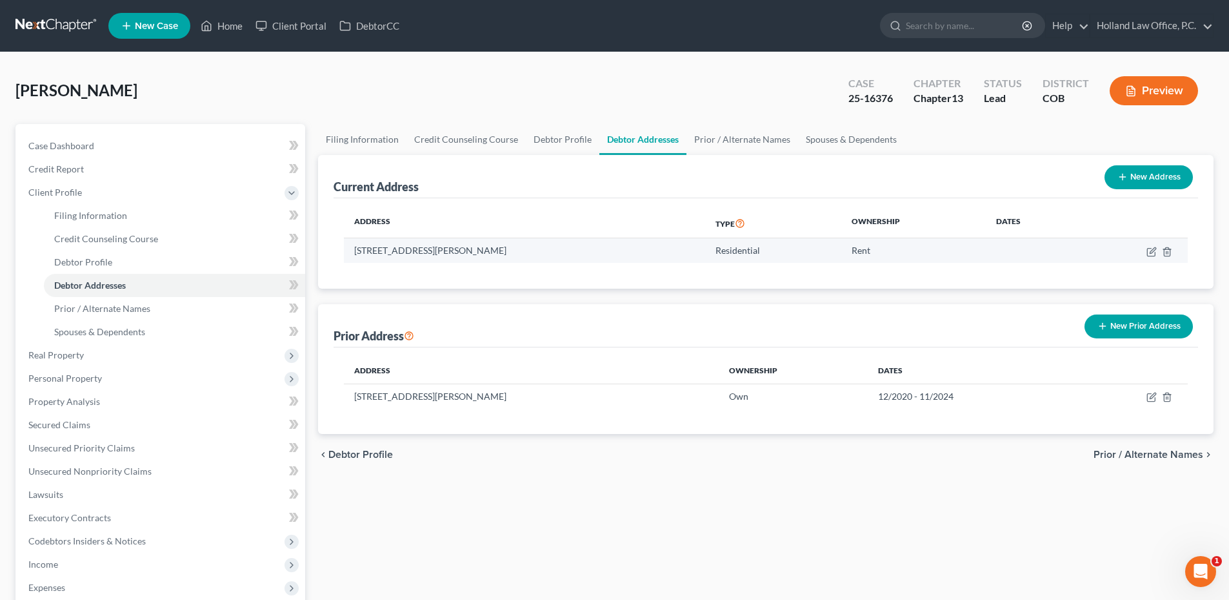
drag, startPoint x: 351, startPoint y: 250, endPoint x: 584, endPoint y: 252, distance: 233.0
click at [583, 252] on td "[STREET_ADDRESS][PERSON_NAME]" at bounding box center [524, 250] width 361 height 25
copy td "[STREET_ADDRESS][PERSON_NAME]"
